Goal: Task Accomplishment & Management: Manage account settings

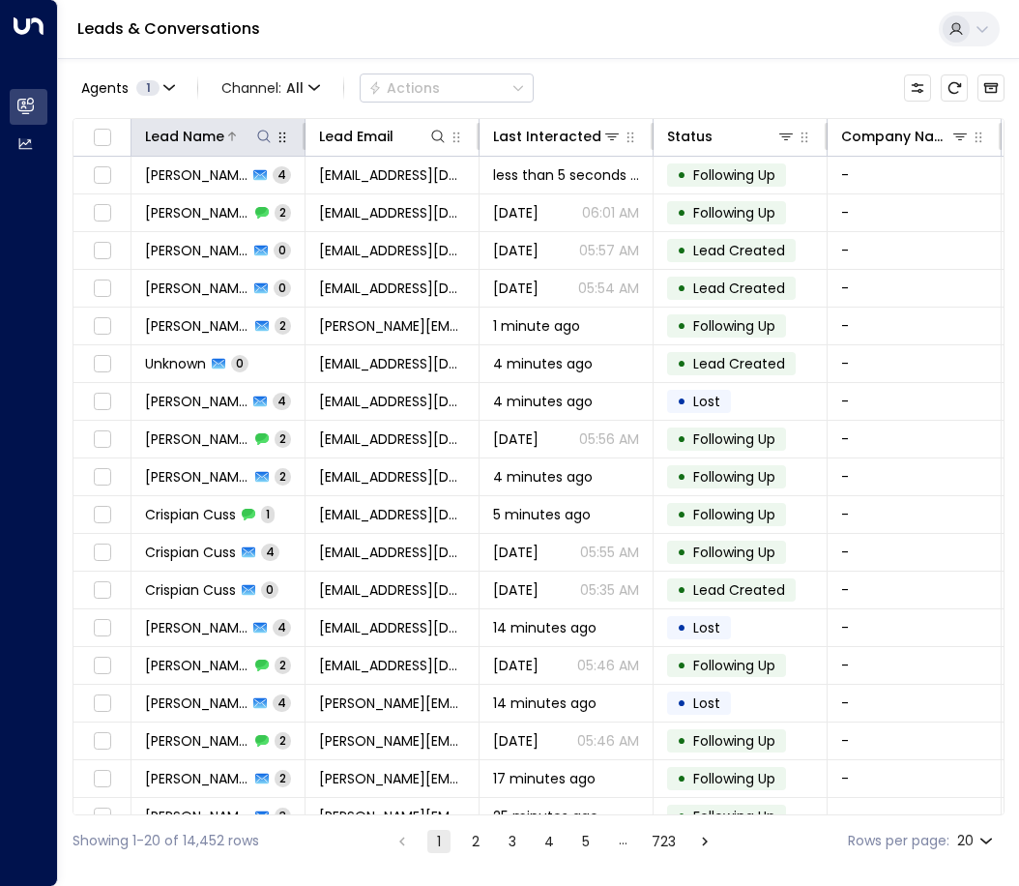
click at [261, 142] on icon at bounding box center [263, 136] width 15 height 15
type input "**********"
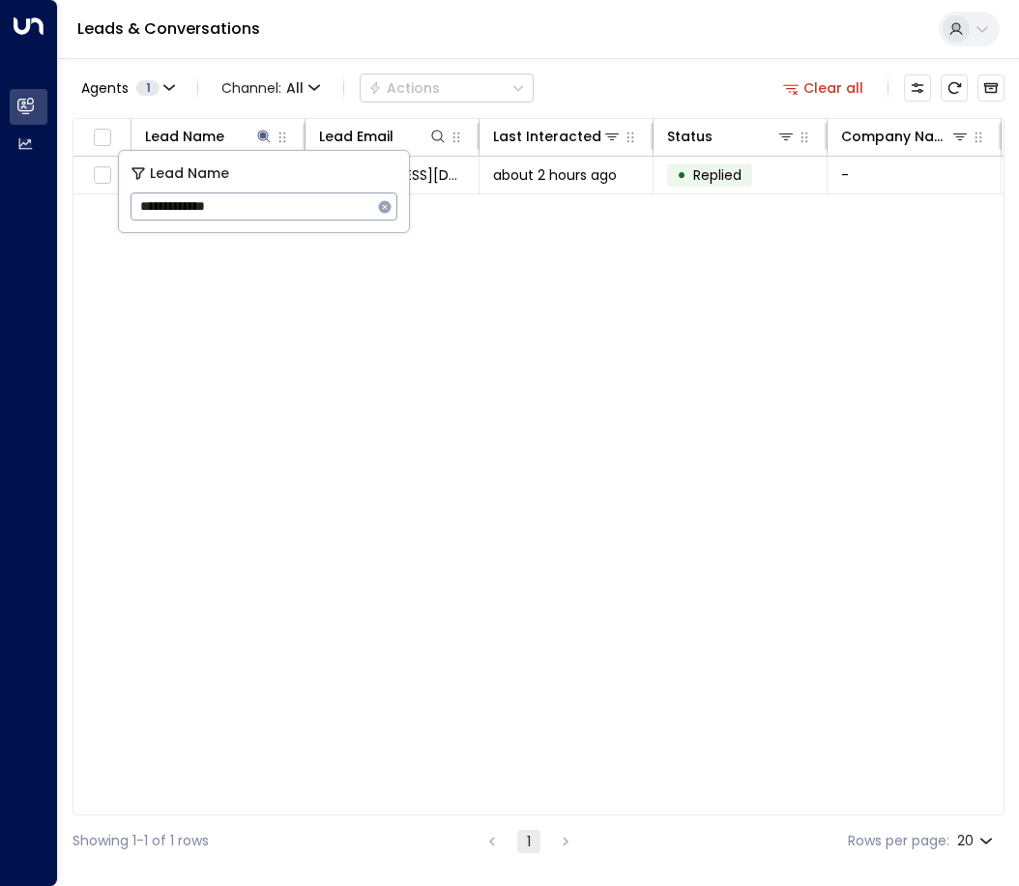
click at [636, 437] on div "Lead Name Lead Email Last Interacted Status Company Name Product # of people AI…" at bounding box center [539, 466] width 932 height 697
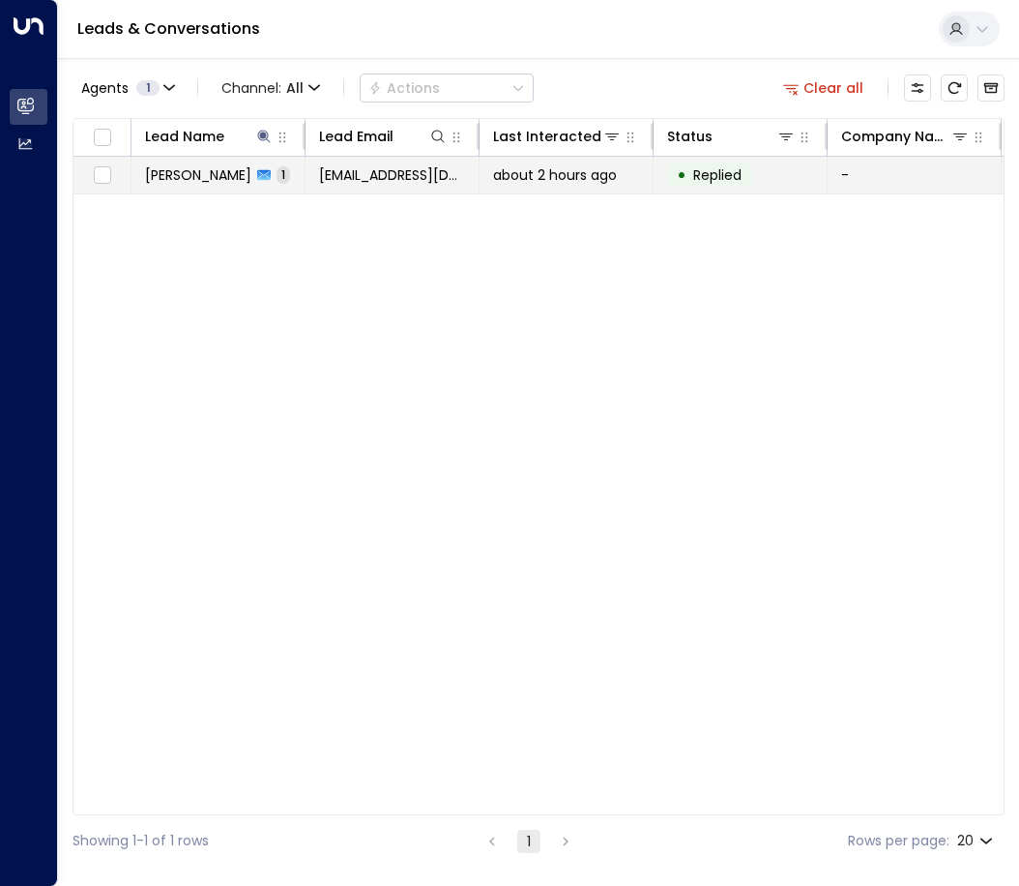
click at [421, 180] on span "[EMAIL_ADDRESS][DOMAIN_NAME]" at bounding box center [392, 174] width 146 height 19
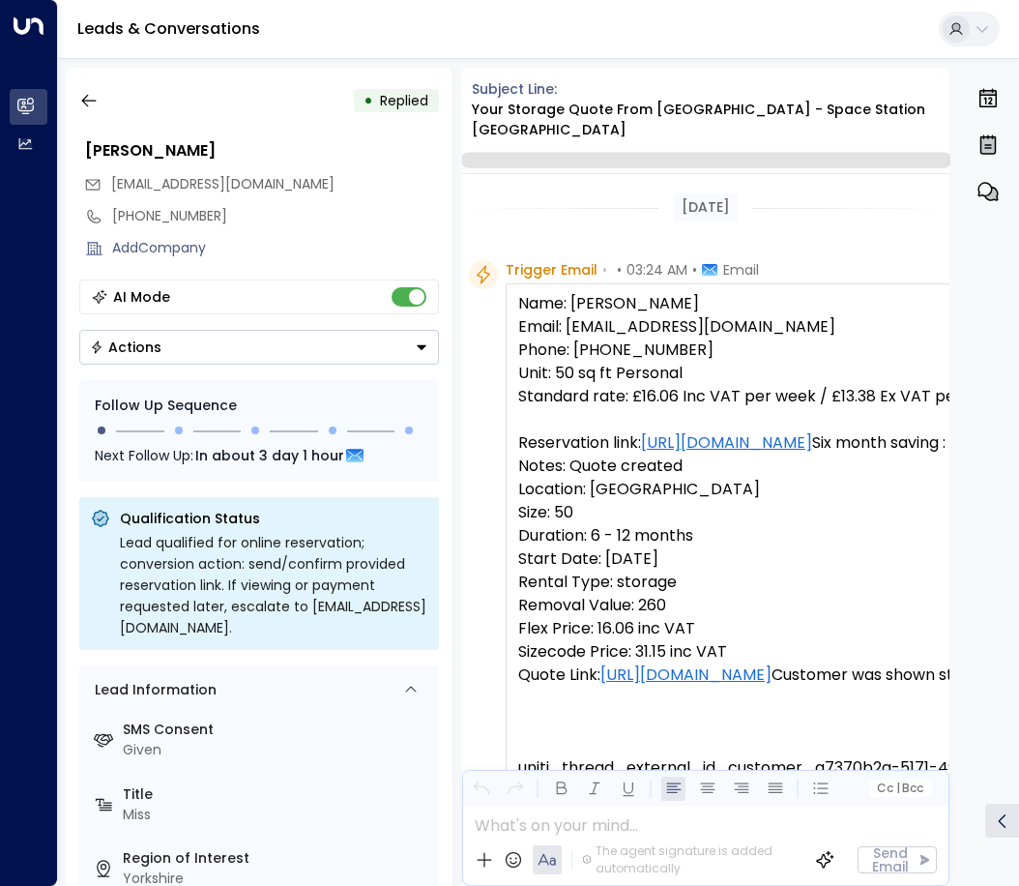
scroll to position [1248, 0]
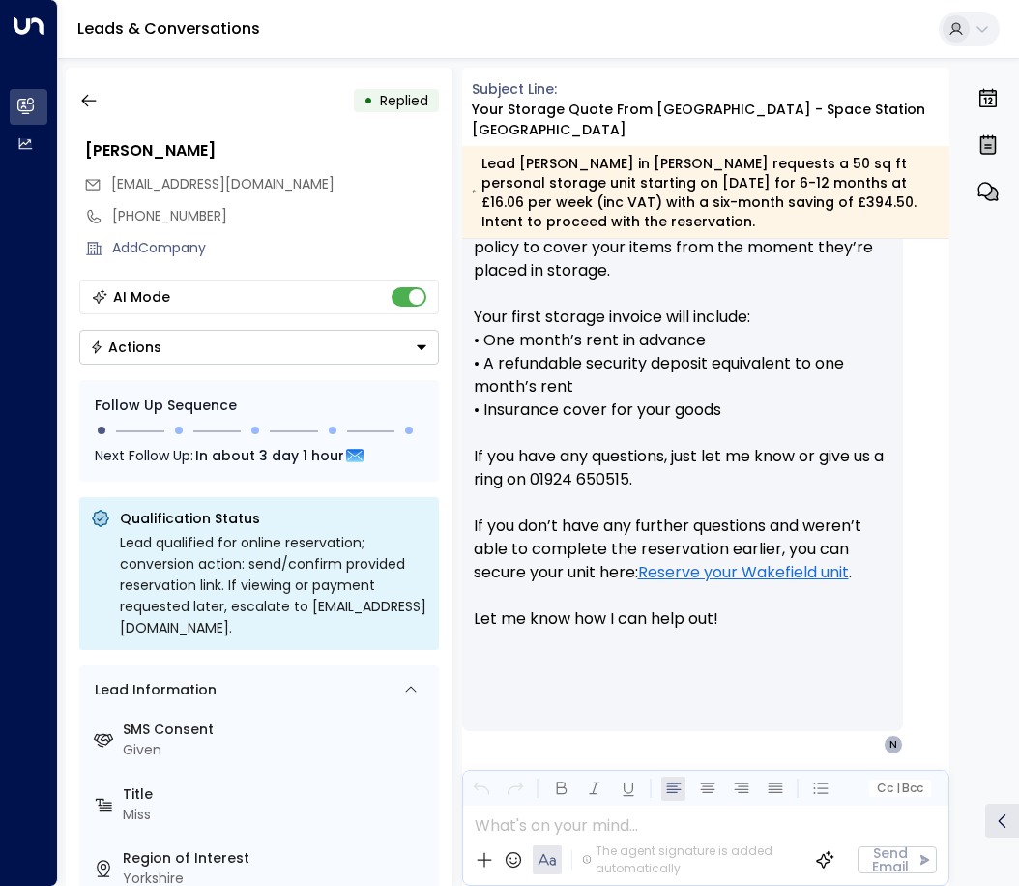
click at [181, 342] on button "Actions" at bounding box center [259, 347] width 360 height 35
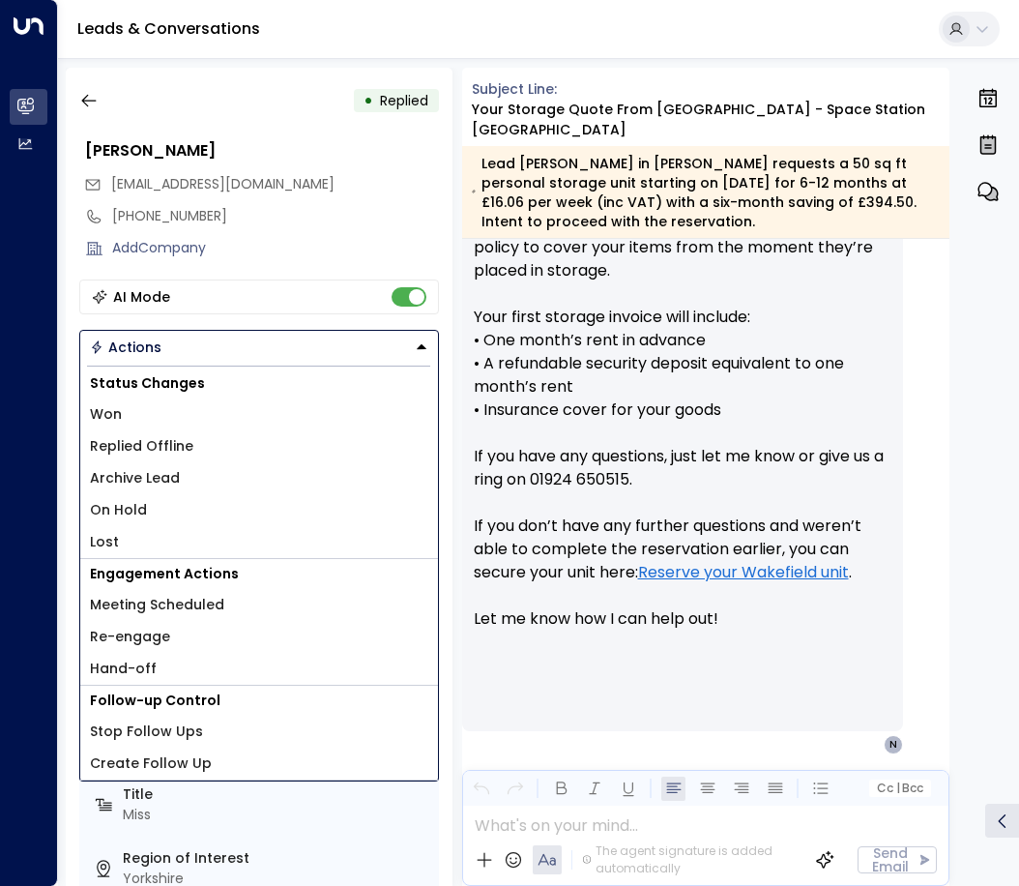
click at [123, 539] on li "Lost" at bounding box center [259, 542] width 358 height 32
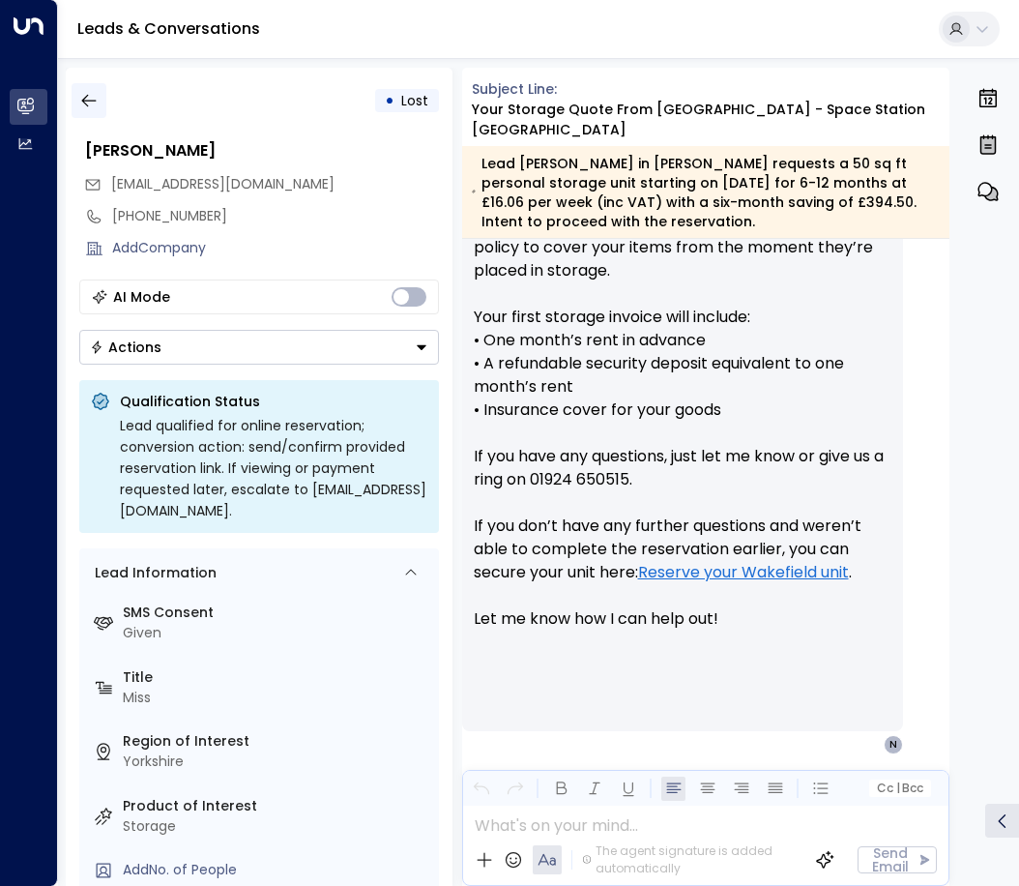
click at [86, 94] on icon "button" at bounding box center [88, 100] width 19 height 19
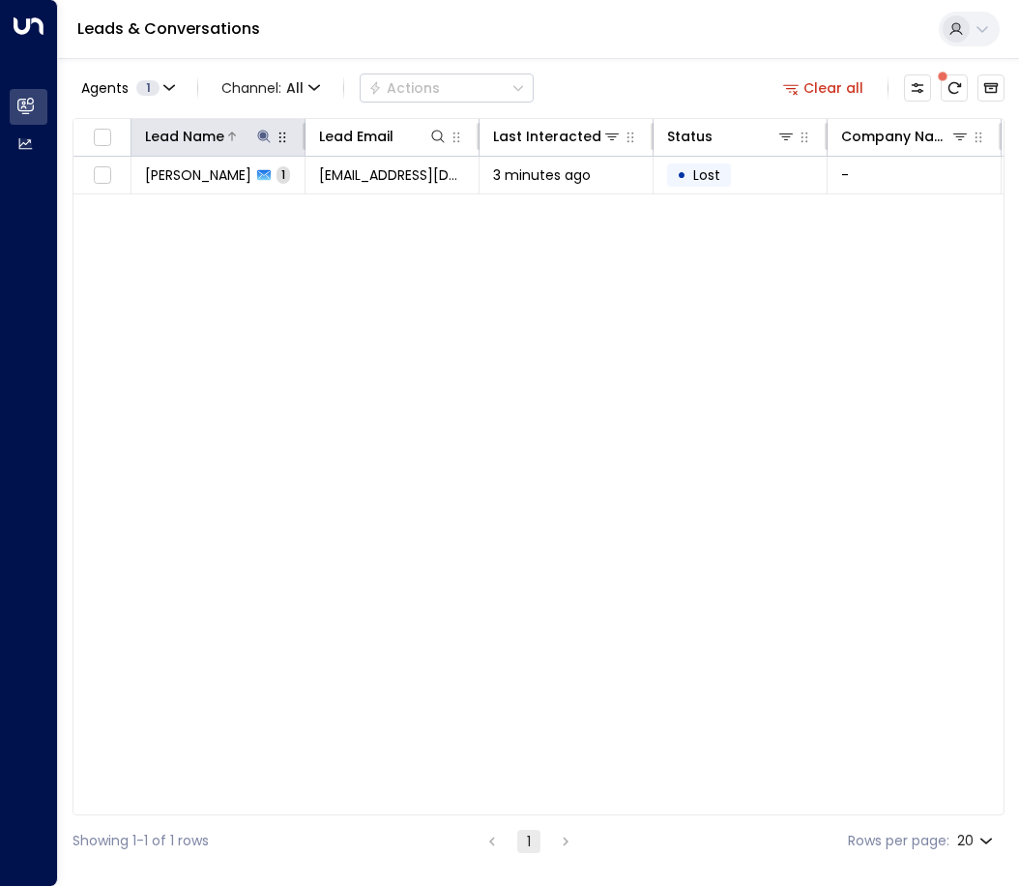
click at [258, 138] on icon at bounding box center [263, 136] width 15 height 15
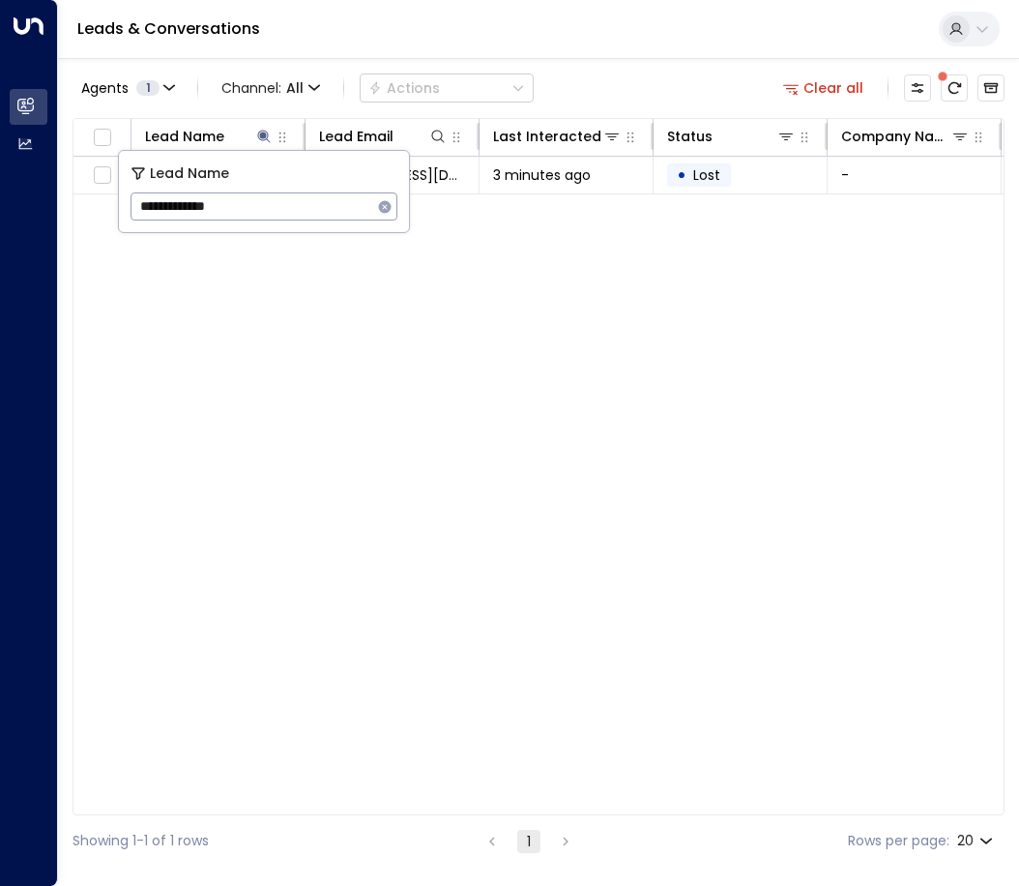
drag, startPoint x: 267, startPoint y: 206, endPoint x: 11, endPoint y: 204, distance: 256.2
click at [16, 204] on body "**********" at bounding box center [509, 433] width 1019 height 866
type input "**********"
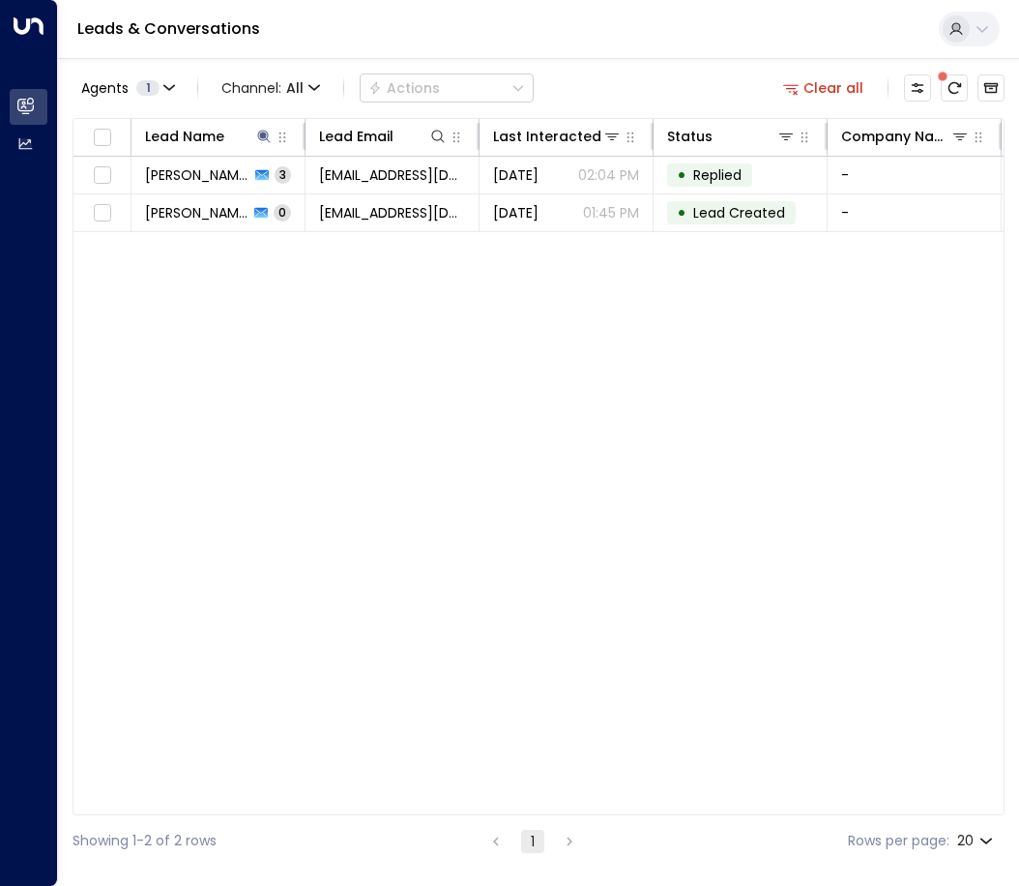
click at [603, 79] on div "Agents 1 Channel: All Actions Clear all" at bounding box center [539, 88] width 932 height 41
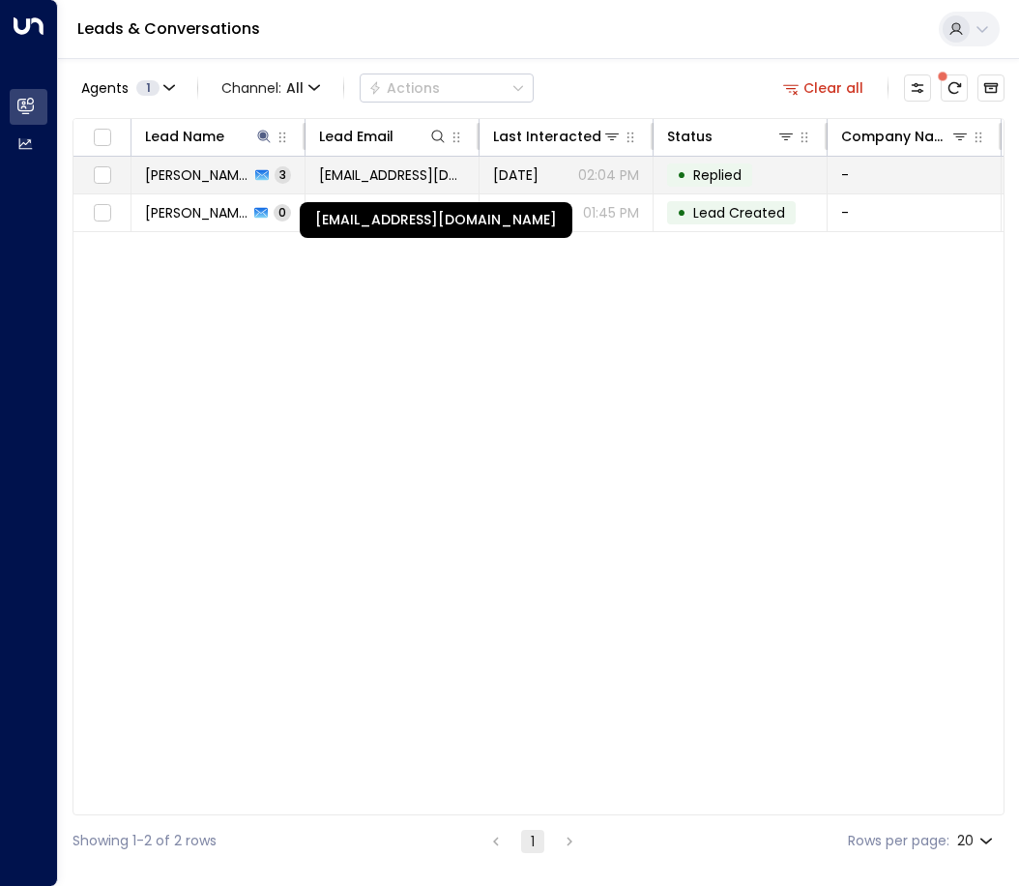
click at [356, 167] on span "[EMAIL_ADDRESS][DOMAIN_NAME]" at bounding box center [392, 174] width 146 height 19
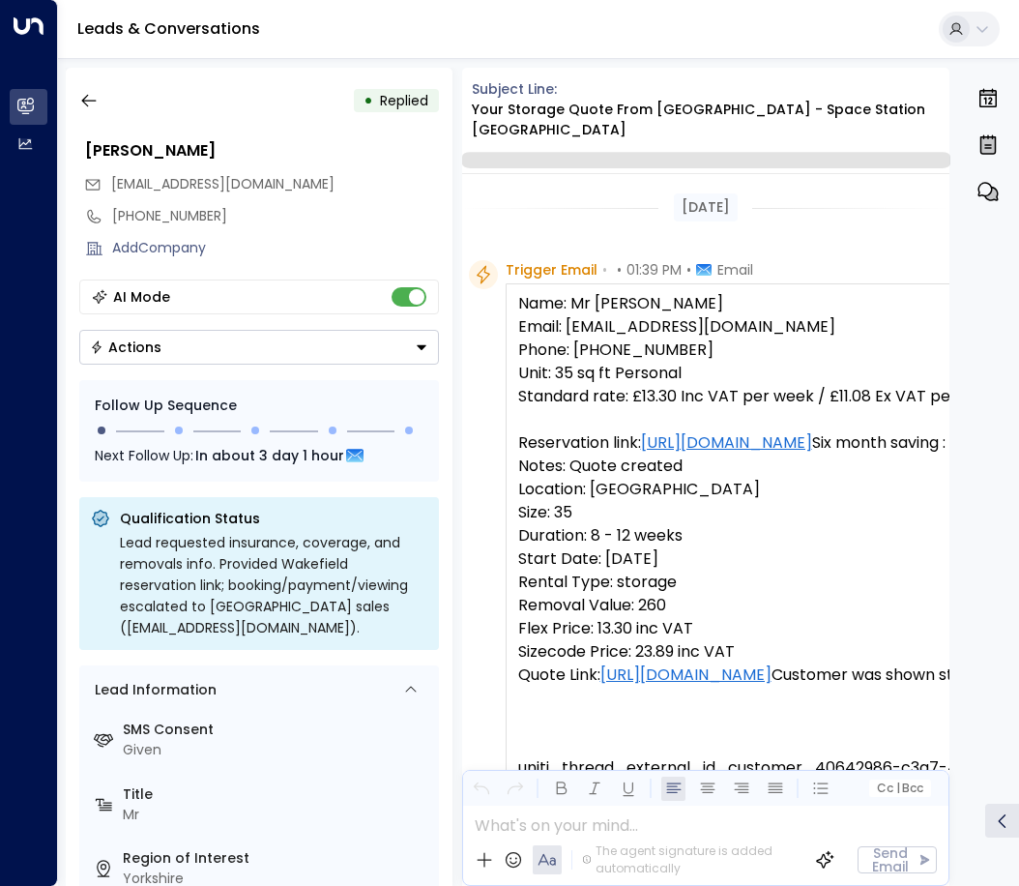
scroll to position [1762, 0]
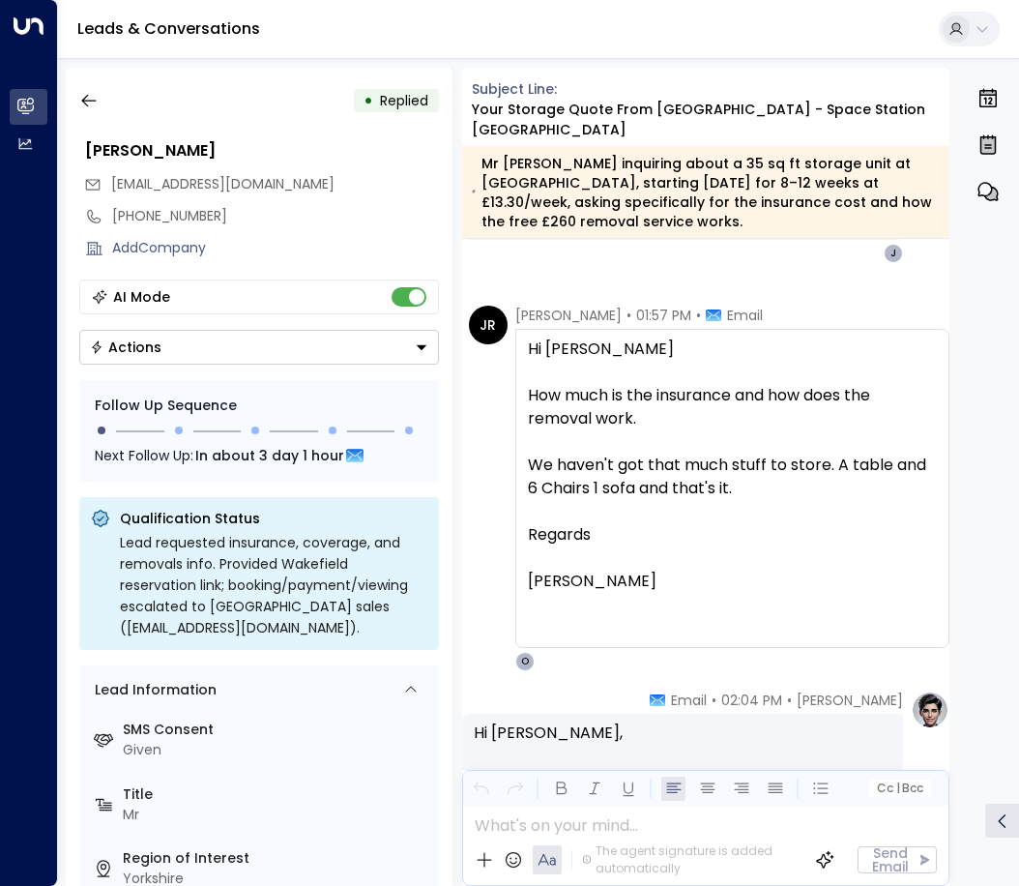
click at [335, 349] on button "Actions" at bounding box center [259, 347] width 360 height 35
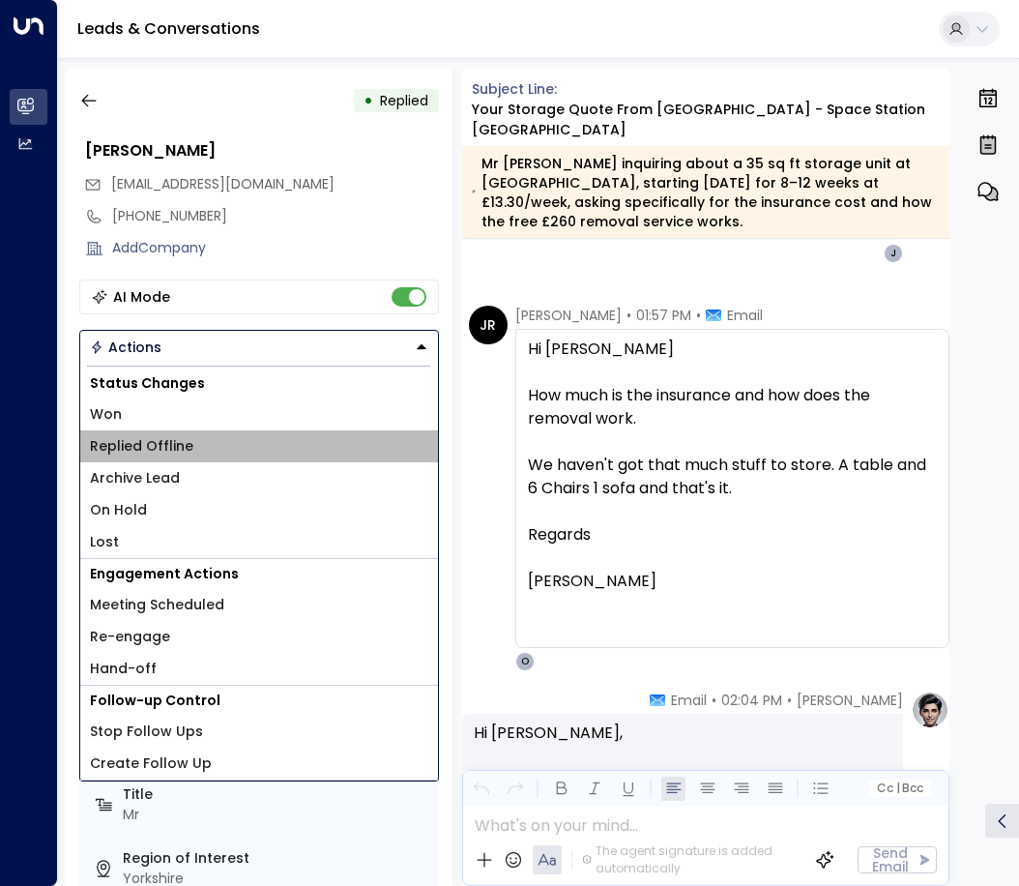
click at [153, 449] on span "Replied Offline" at bounding box center [141, 446] width 103 height 20
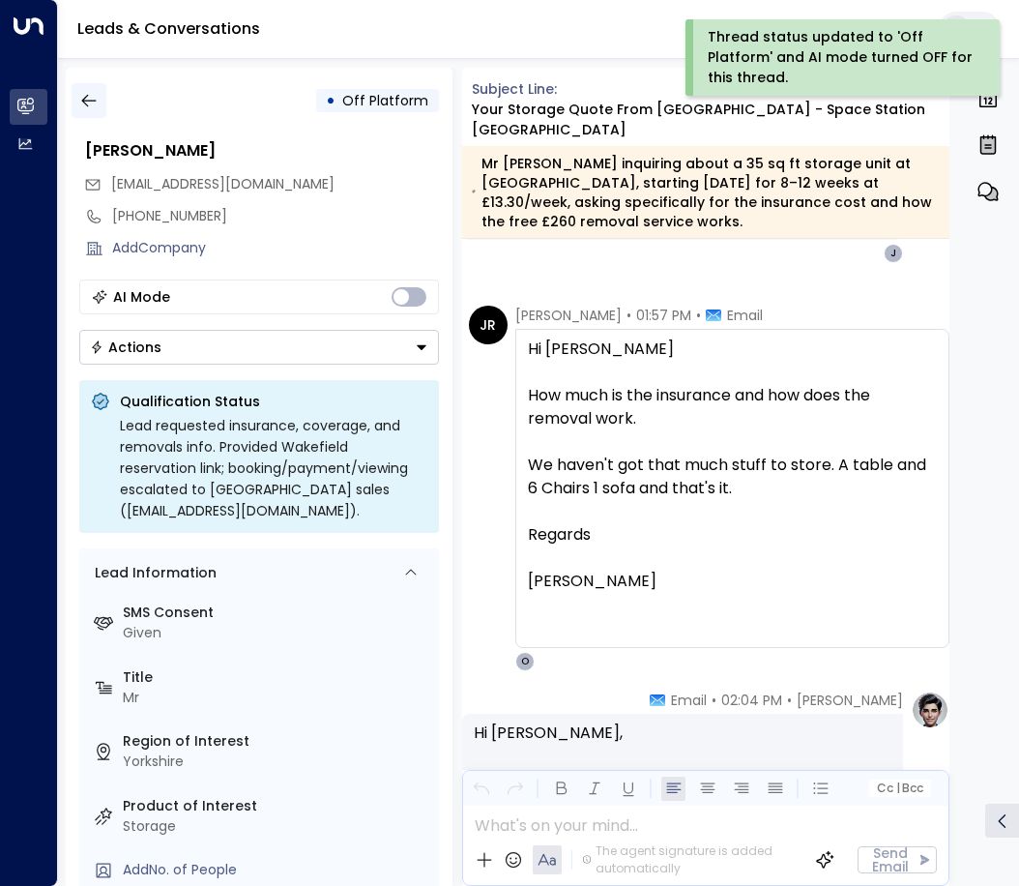
click at [92, 102] on icon "button" at bounding box center [88, 100] width 19 height 19
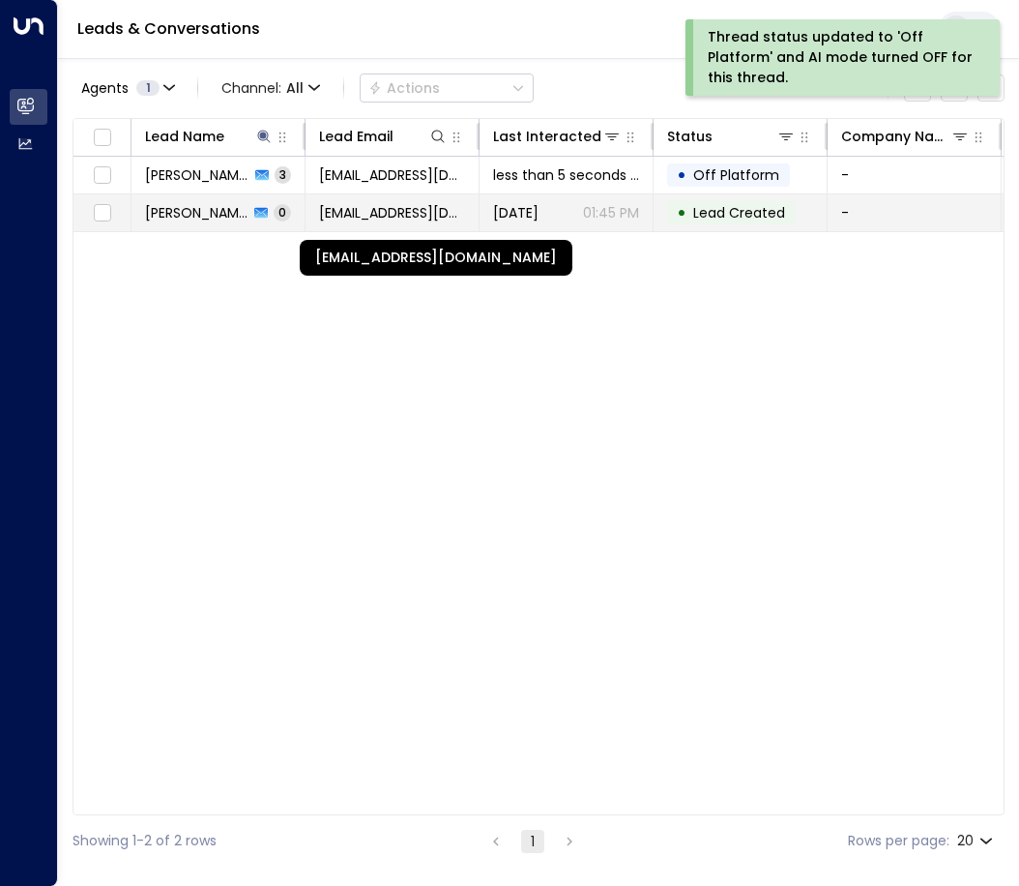
click at [380, 218] on span "[EMAIL_ADDRESS][DOMAIN_NAME]" at bounding box center [392, 212] width 146 height 19
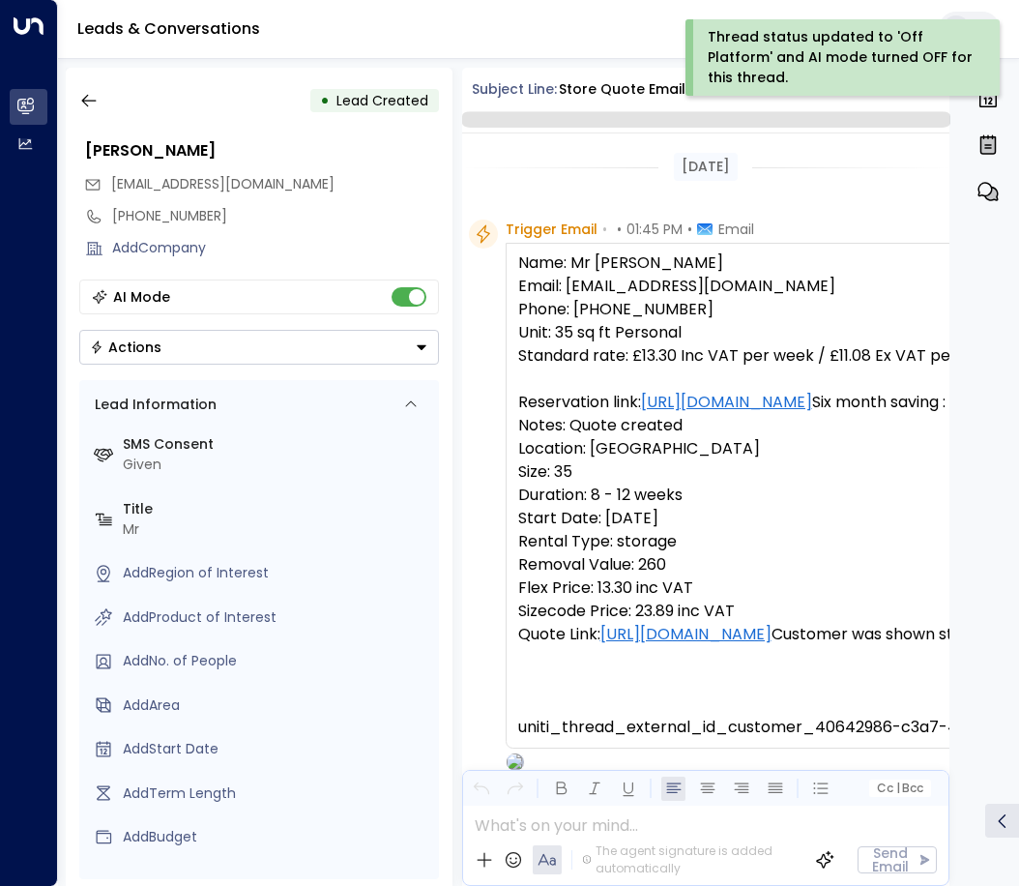
scroll to position [126, 0]
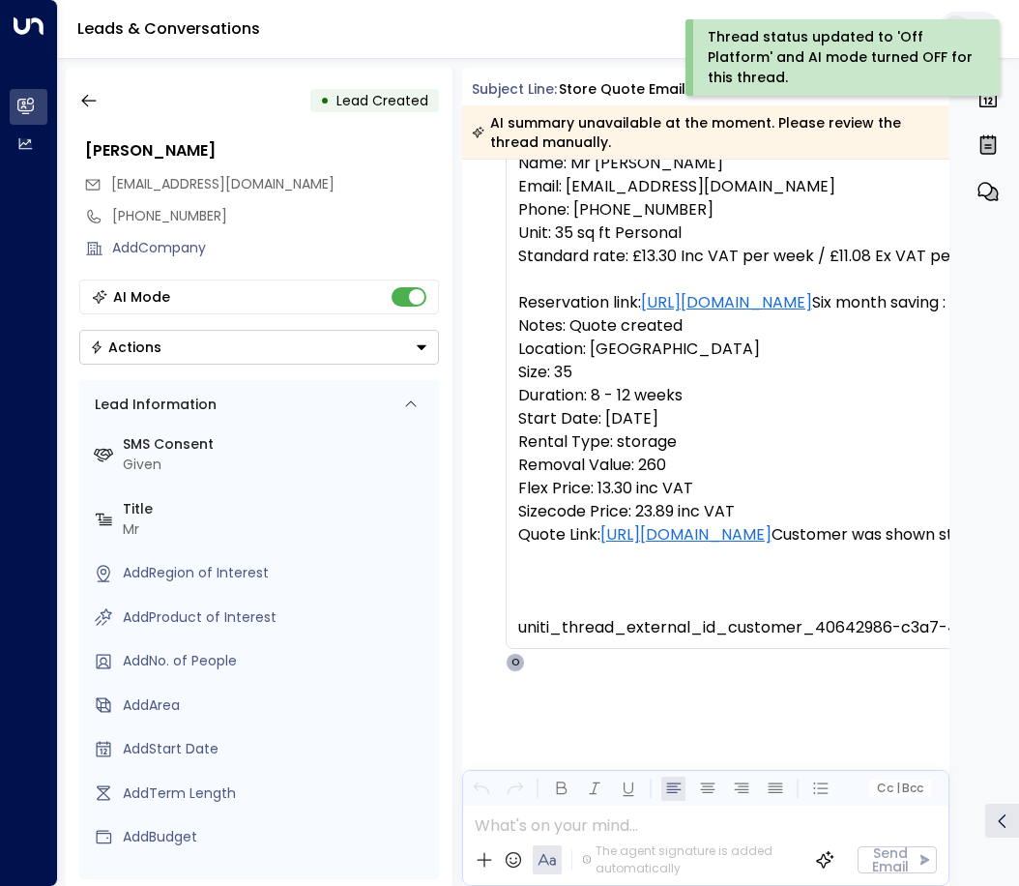
click at [320, 339] on button "Actions" at bounding box center [259, 347] width 360 height 35
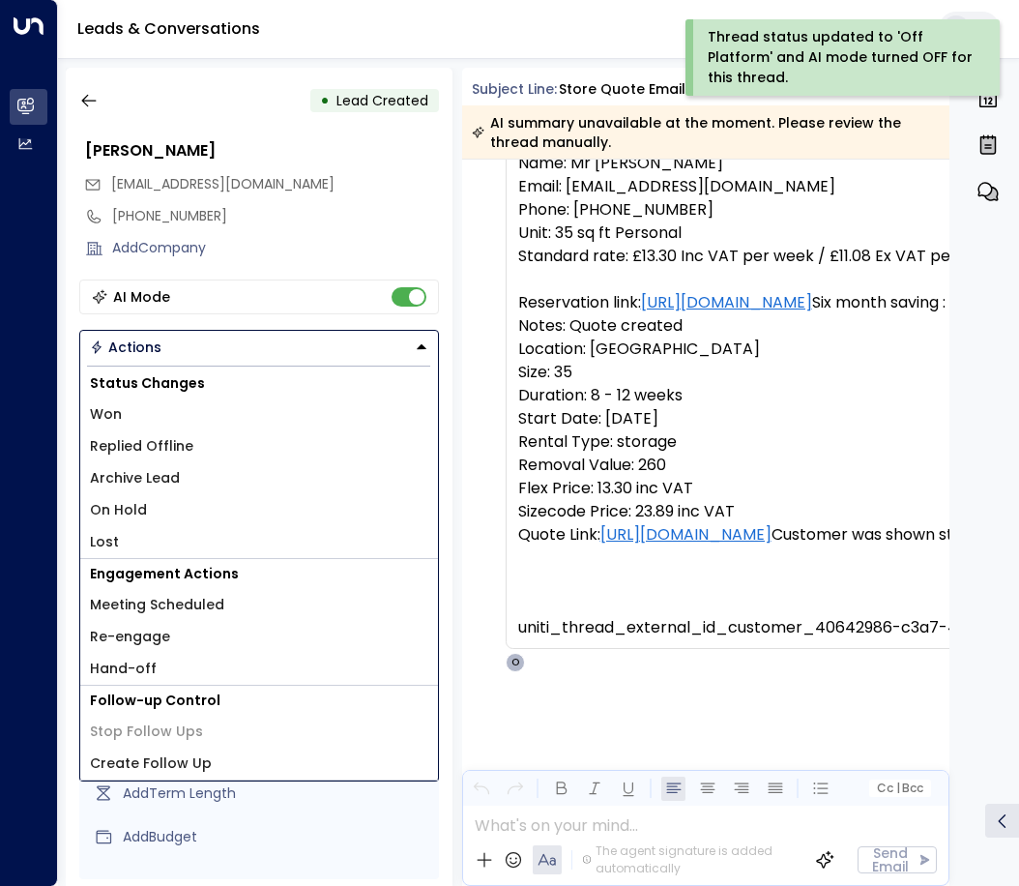
click at [209, 446] on li "Replied Offline" at bounding box center [259, 446] width 358 height 32
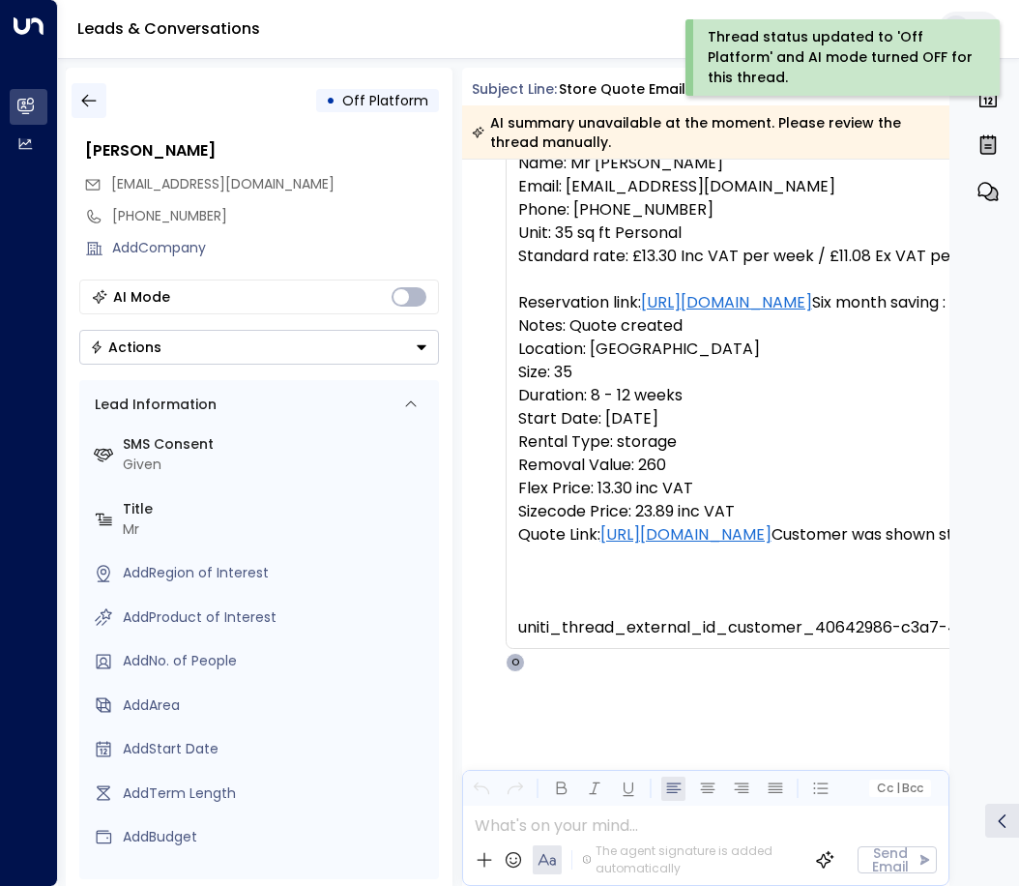
click at [89, 102] on icon "button" at bounding box center [88, 100] width 19 height 19
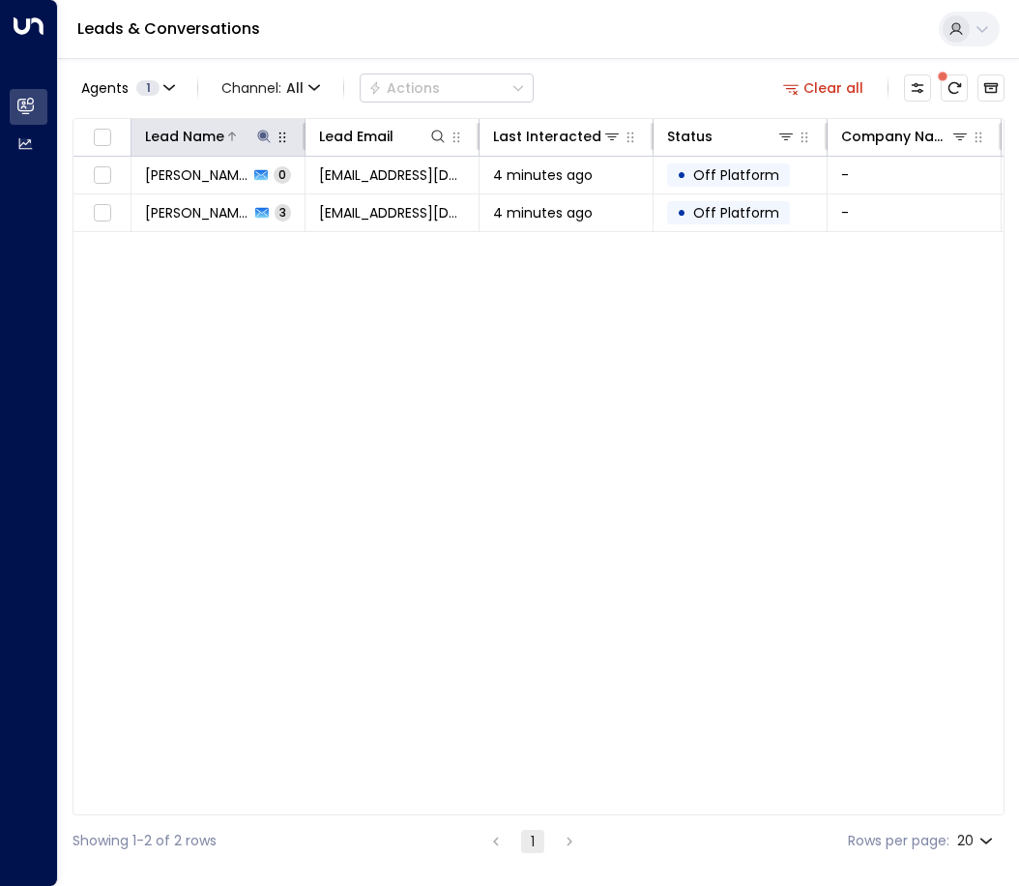
click at [267, 133] on icon at bounding box center [263, 136] width 15 height 15
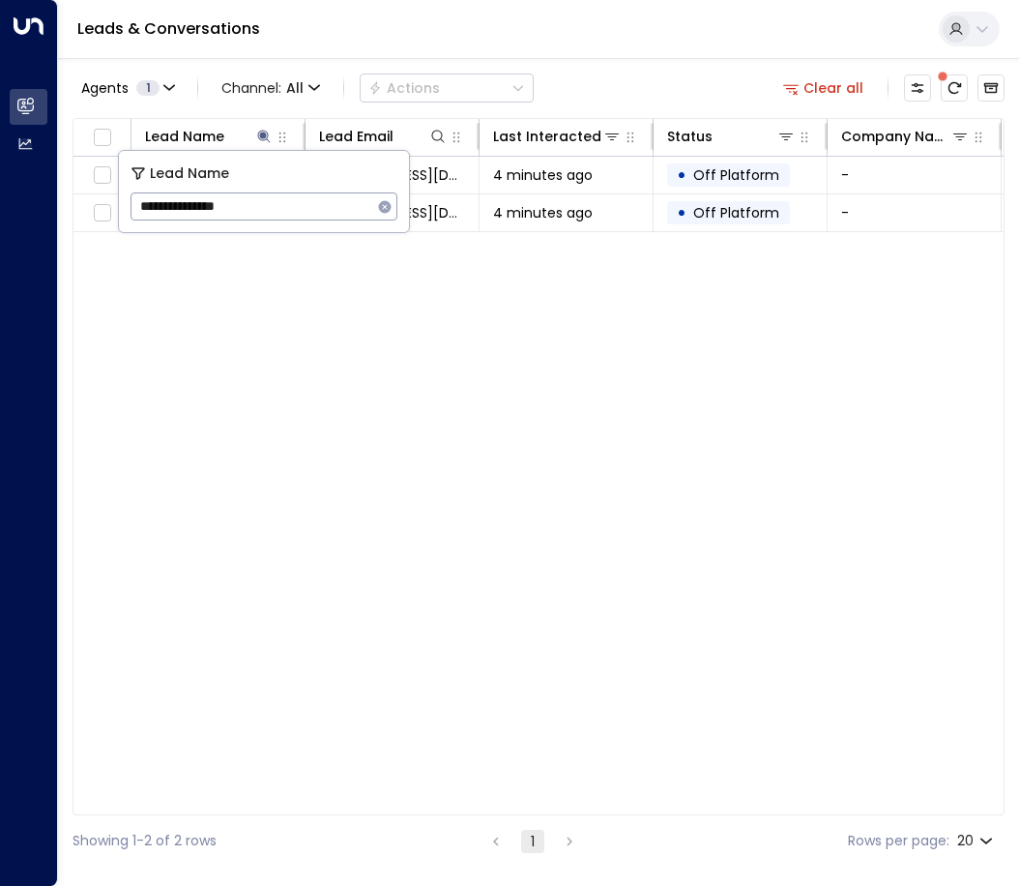
click at [381, 209] on icon "button" at bounding box center [385, 206] width 13 height 13
click at [318, 208] on input "text" at bounding box center [264, 207] width 267 height 36
type input "**********"
click at [462, 342] on div "Lead Name Lead Email Last Interacted Status Company Name Product # of people AI…" at bounding box center [539, 466] width 932 height 697
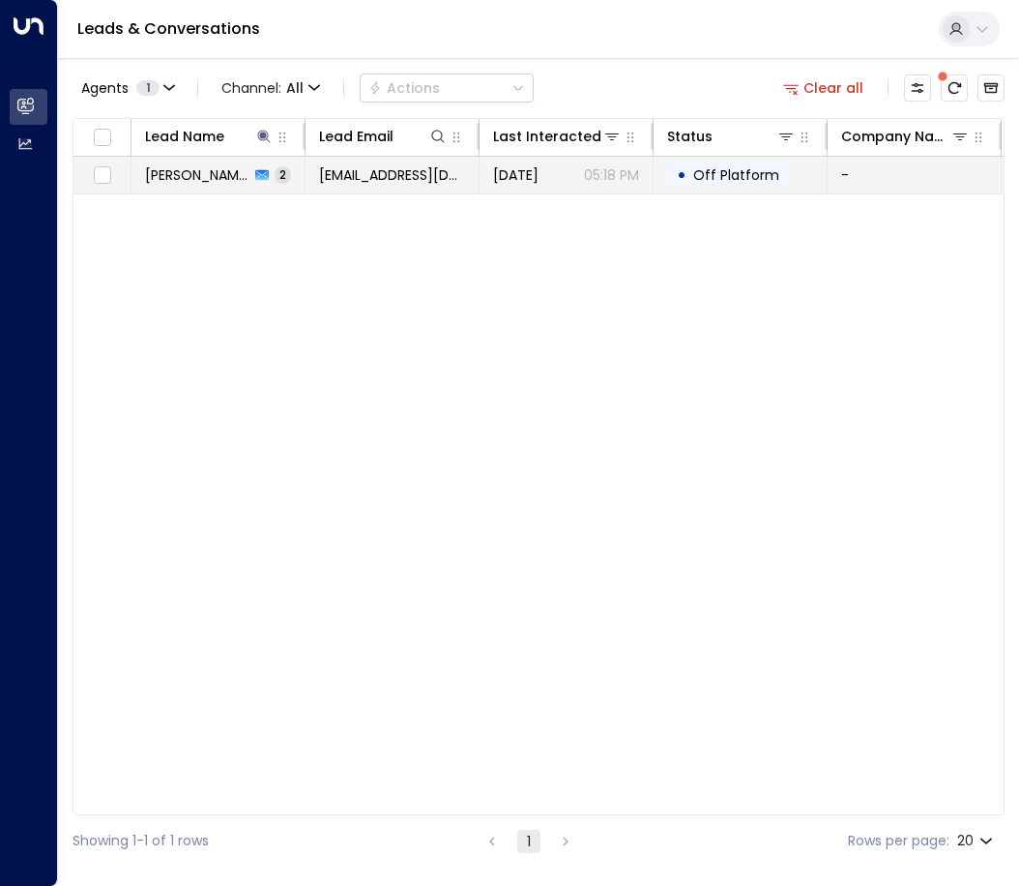
click at [361, 173] on span "[EMAIL_ADDRESS][DOMAIN_NAME]" at bounding box center [392, 174] width 146 height 19
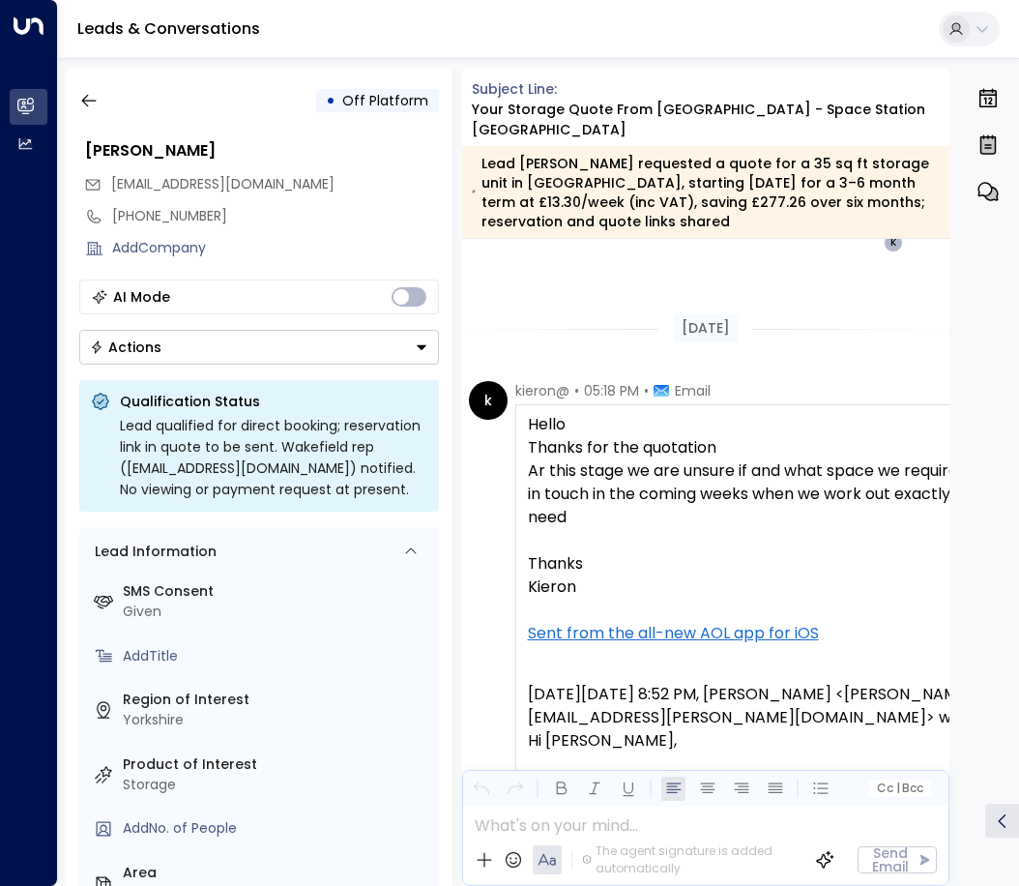
scroll to position [1644, 0]
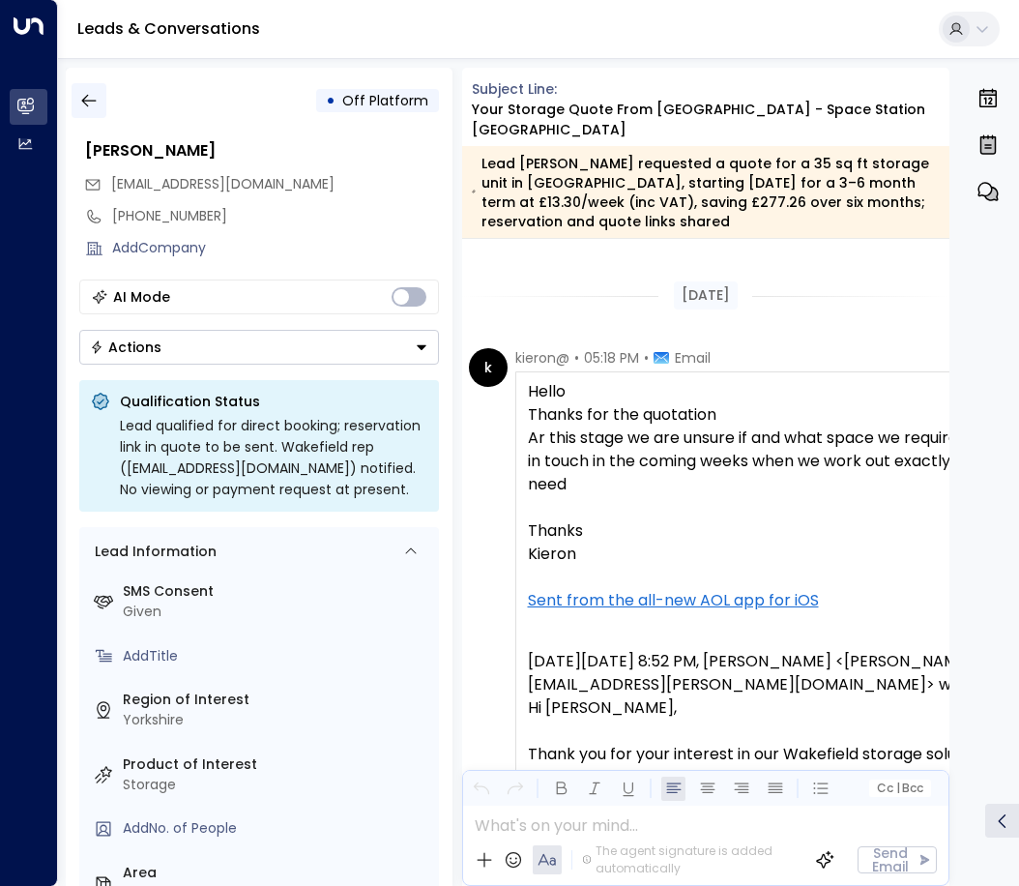
click at [88, 104] on icon "button" at bounding box center [88, 100] width 19 height 19
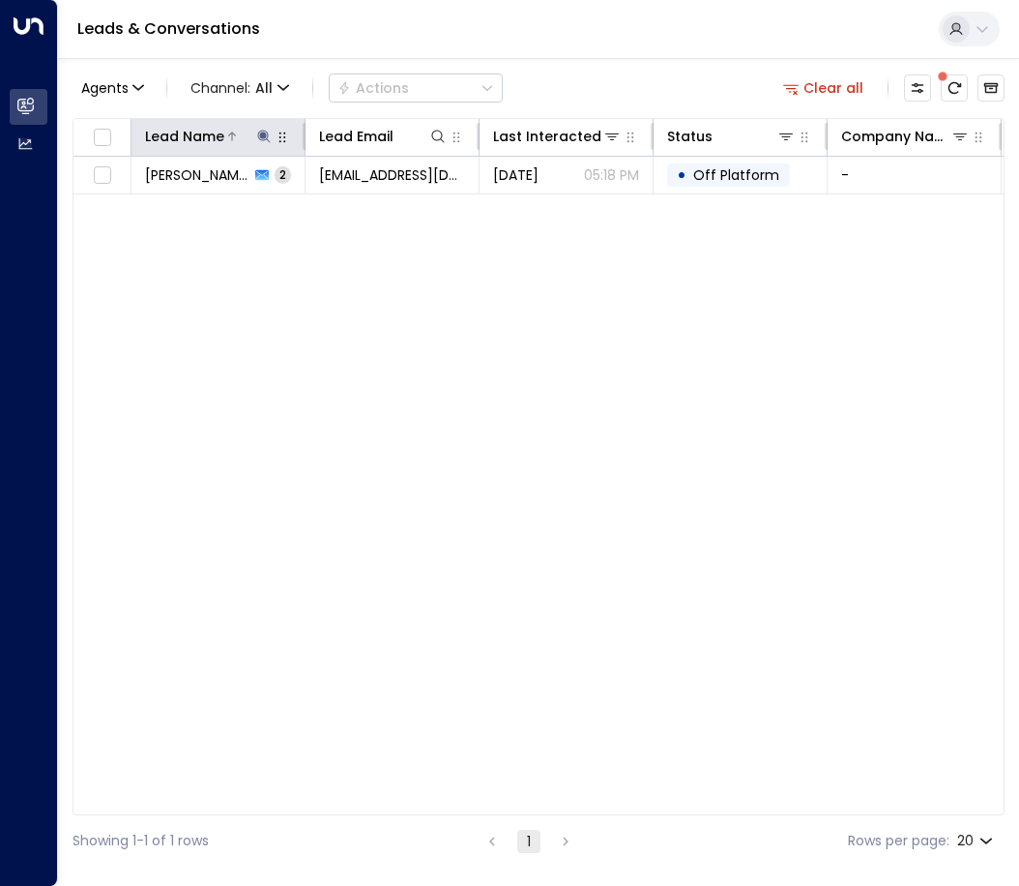
click at [260, 138] on icon at bounding box center [263, 136] width 15 height 15
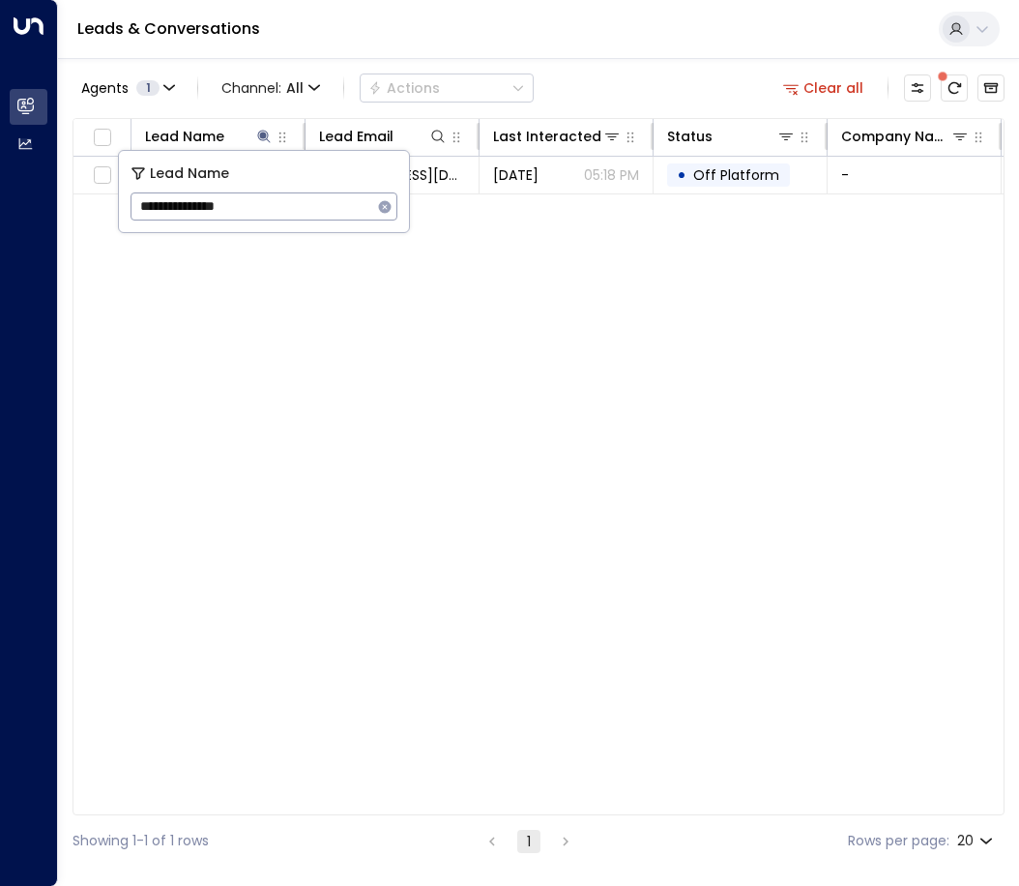
click at [385, 202] on icon "button" at bounding box center [385, 206] width 13 height 13
click at [258, 215] on input "text" at bounding box center [264, 207] width 267 height 36
type input "**********"
click at [437, 385] on div "Lead Name Lead Email Last Interacted Status Company Name Product # of people AI…" at bounding box center [539, 466] width 932 height 697
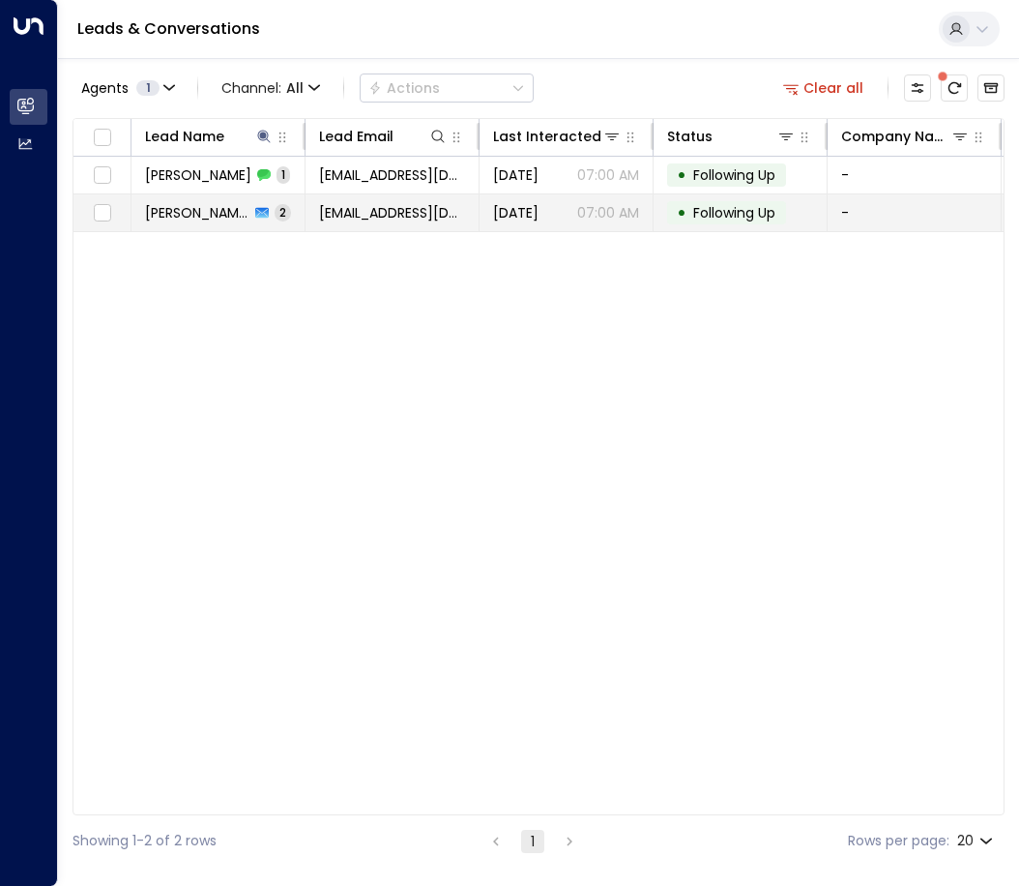
click at [268, 218] on icon at bounding box center [262, 213] width 14 height 14
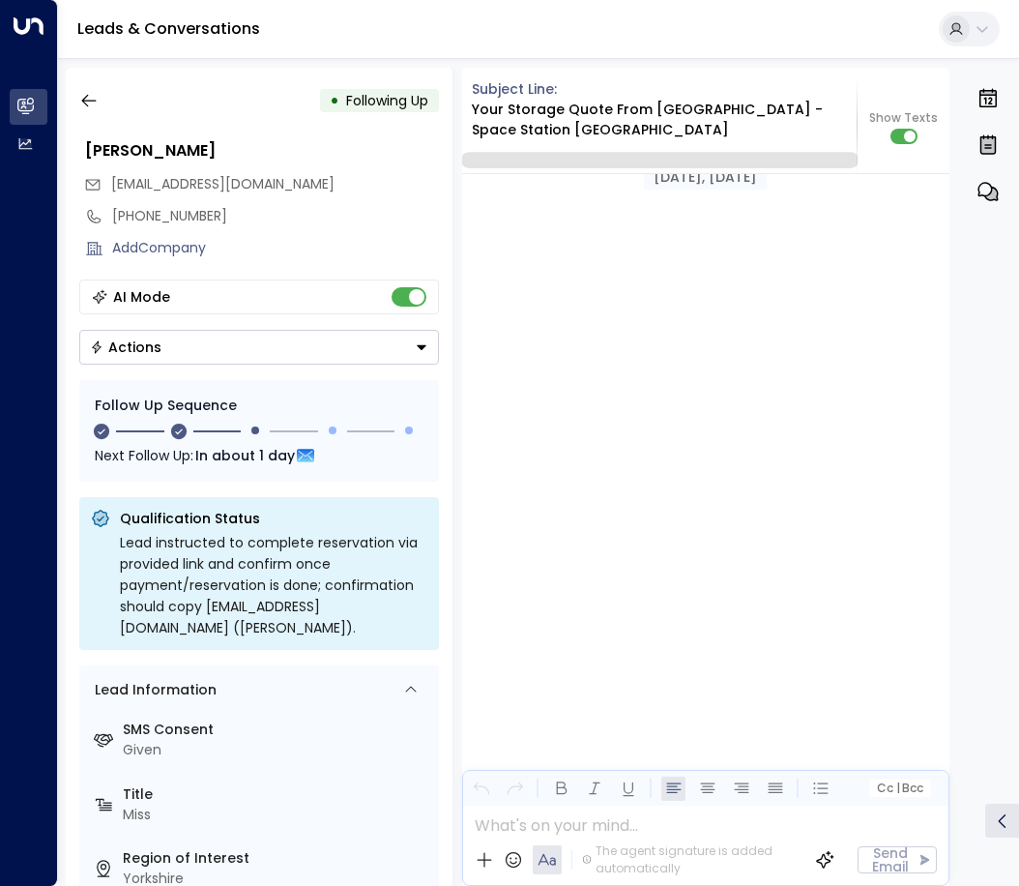
scroll to position [2448, 0]
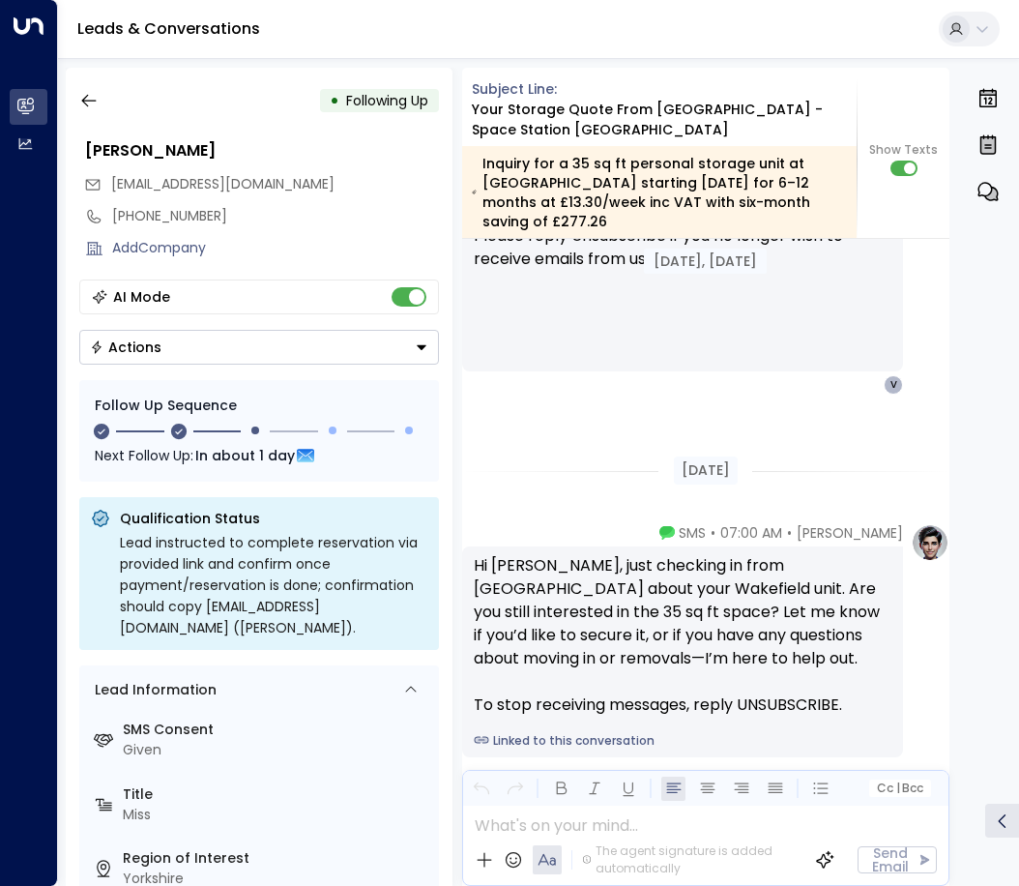
click at [295, 359] on button "Actions" at bounding box center [259, 347] width 360 height 35
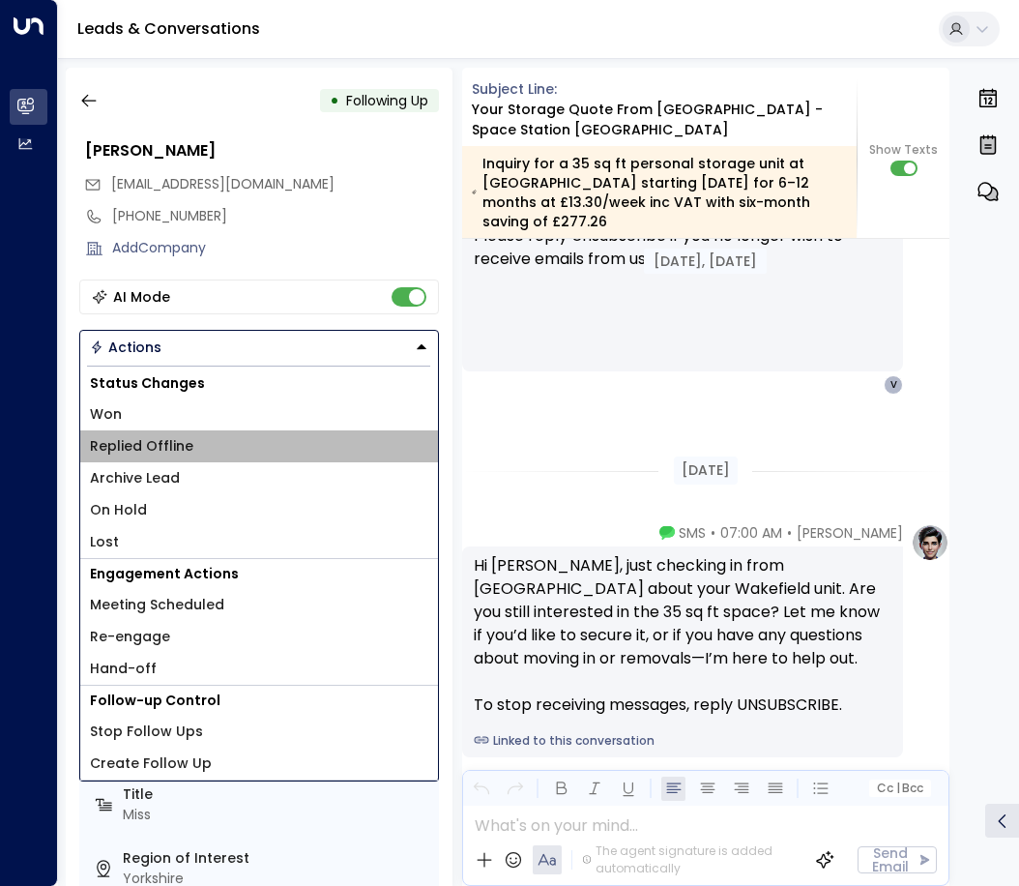
click at [150, 449] on span "Replied Offline" at bounding box center [141, 446] width 103 height 20
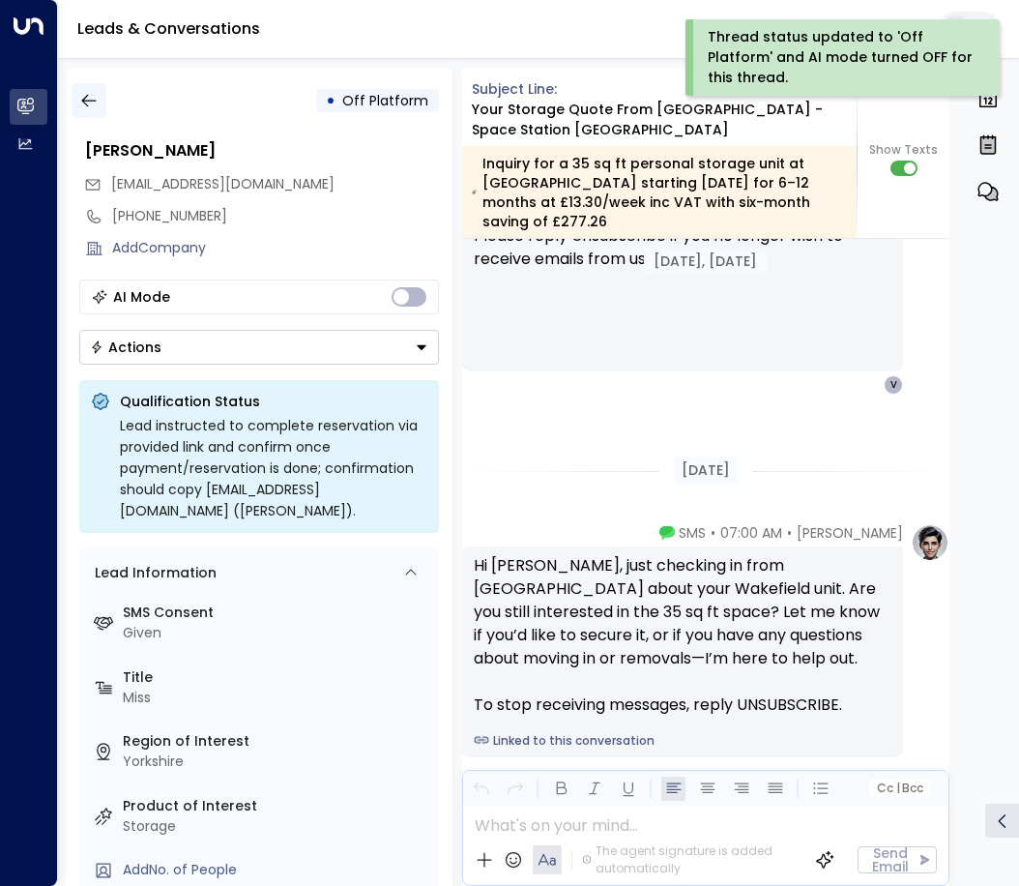
click at [91, 90] on button "button" at bounding box center [89, 100] width 35 height 35
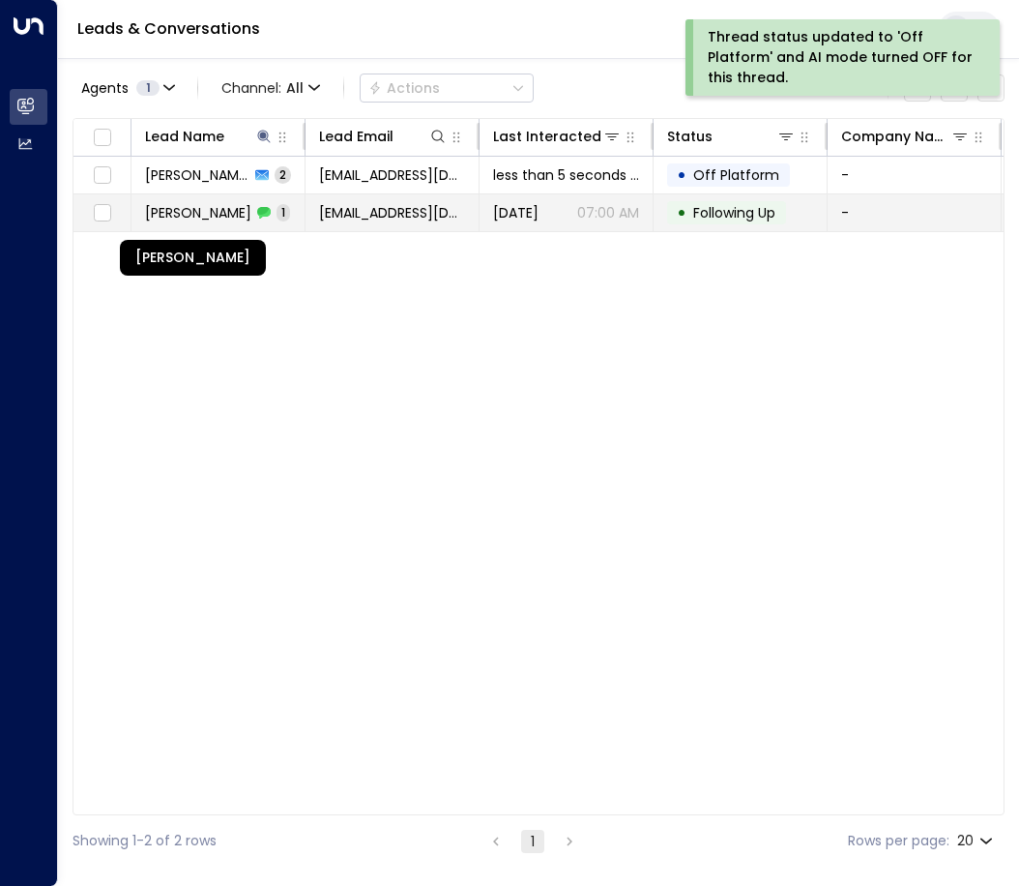
click at [169, 220] on span "[PERSON_NAME]" at bounding box center [198, 212] width 106 height 19
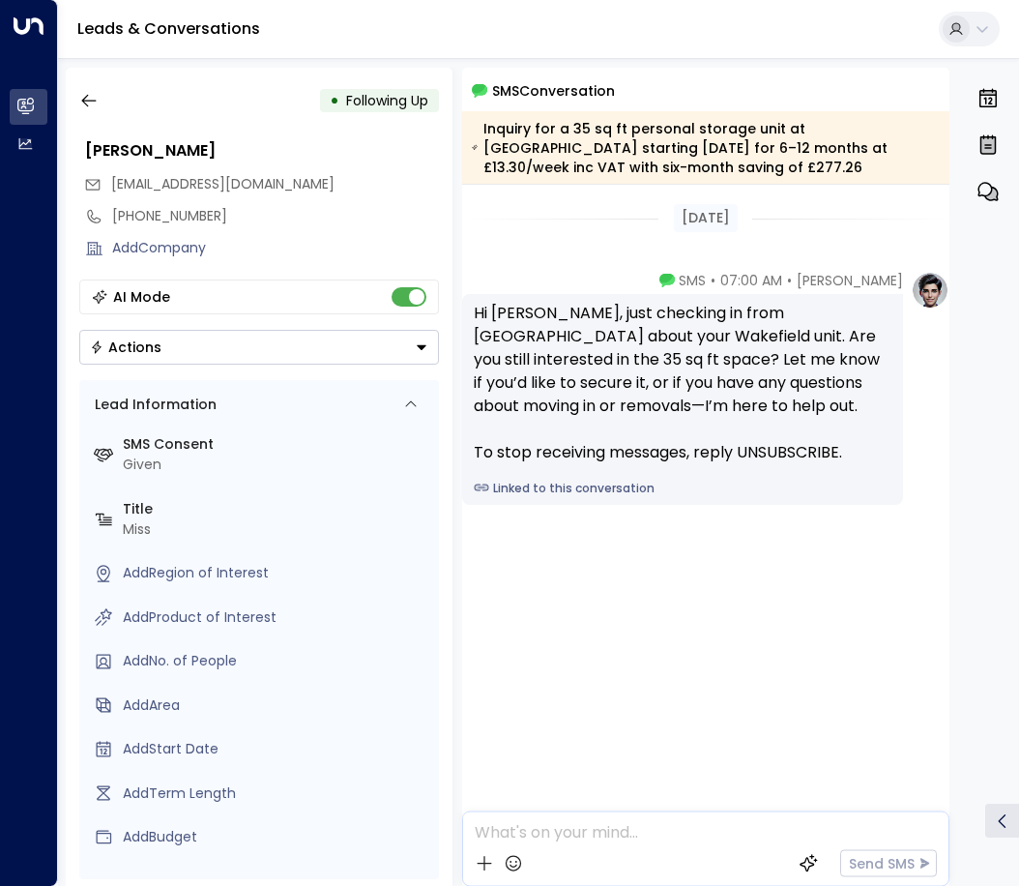
click at [174, 344] on button "Actions" at bounding box center [259, 347] width 360 height 35
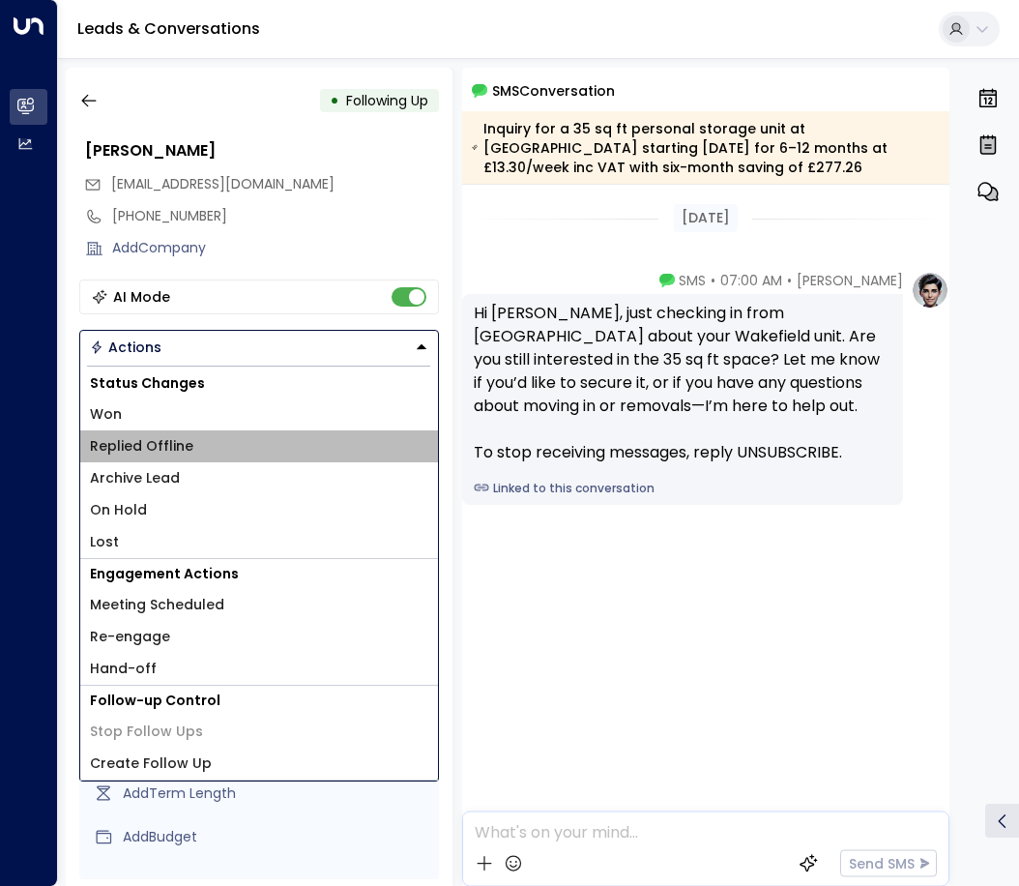
click at [166, 448] on span "Replied Offline" at bounding box center [141, 446] width 103 height 20
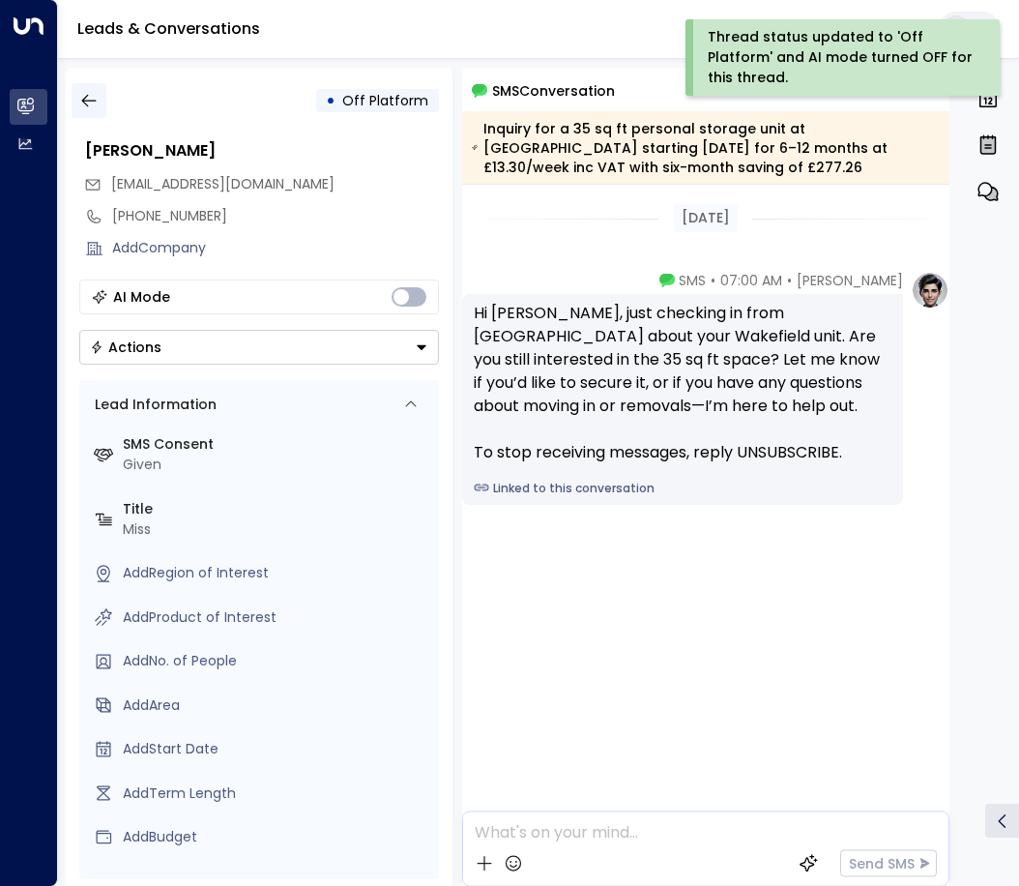
click at [85, 99] on icon "button" at bounding box center [88, 100] width 19 height 19
